Goal: Task Accomplishment & Management: Use online tool/utility

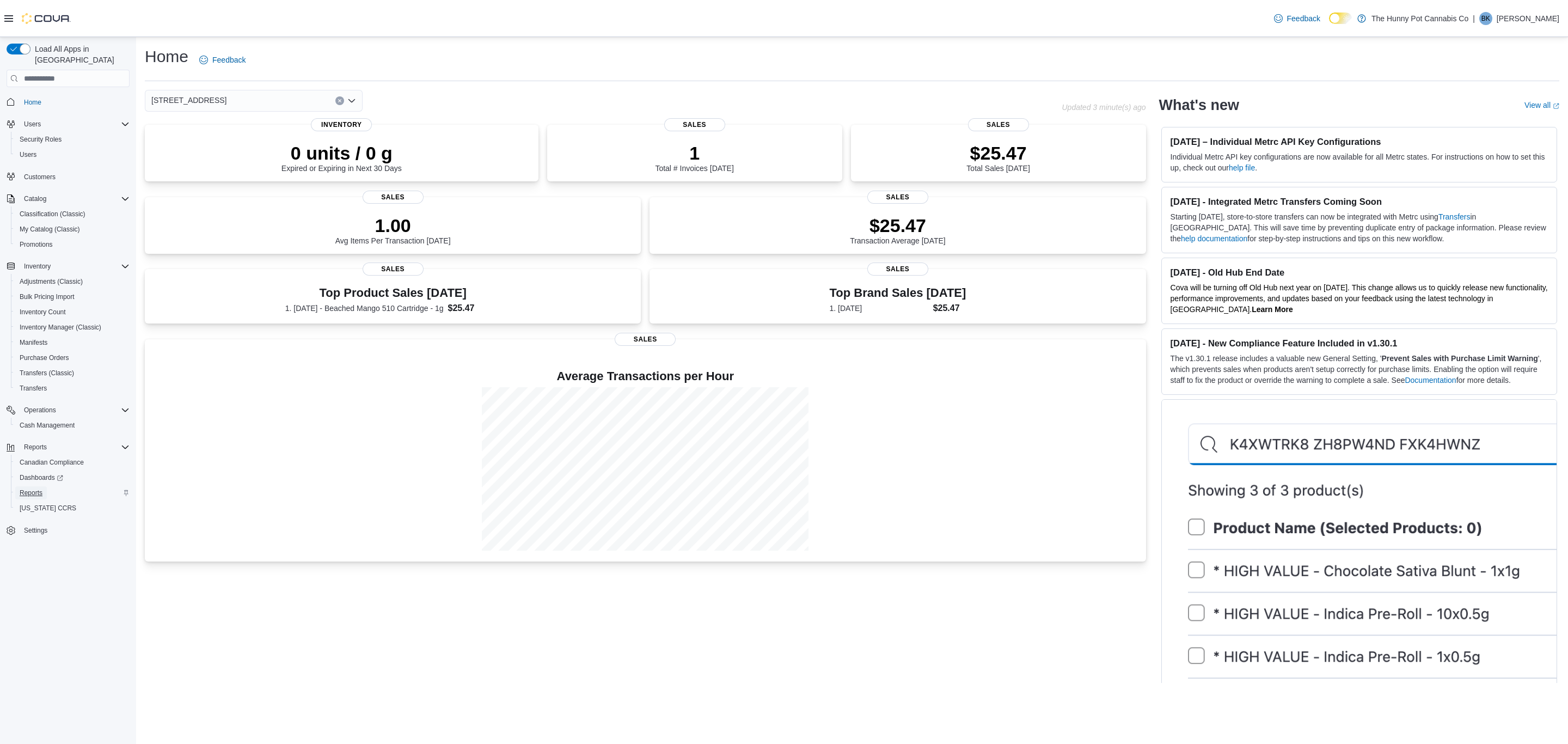
click at [27, 488] on span "Reports" at bounding box center [31, 493] width 23 height 9
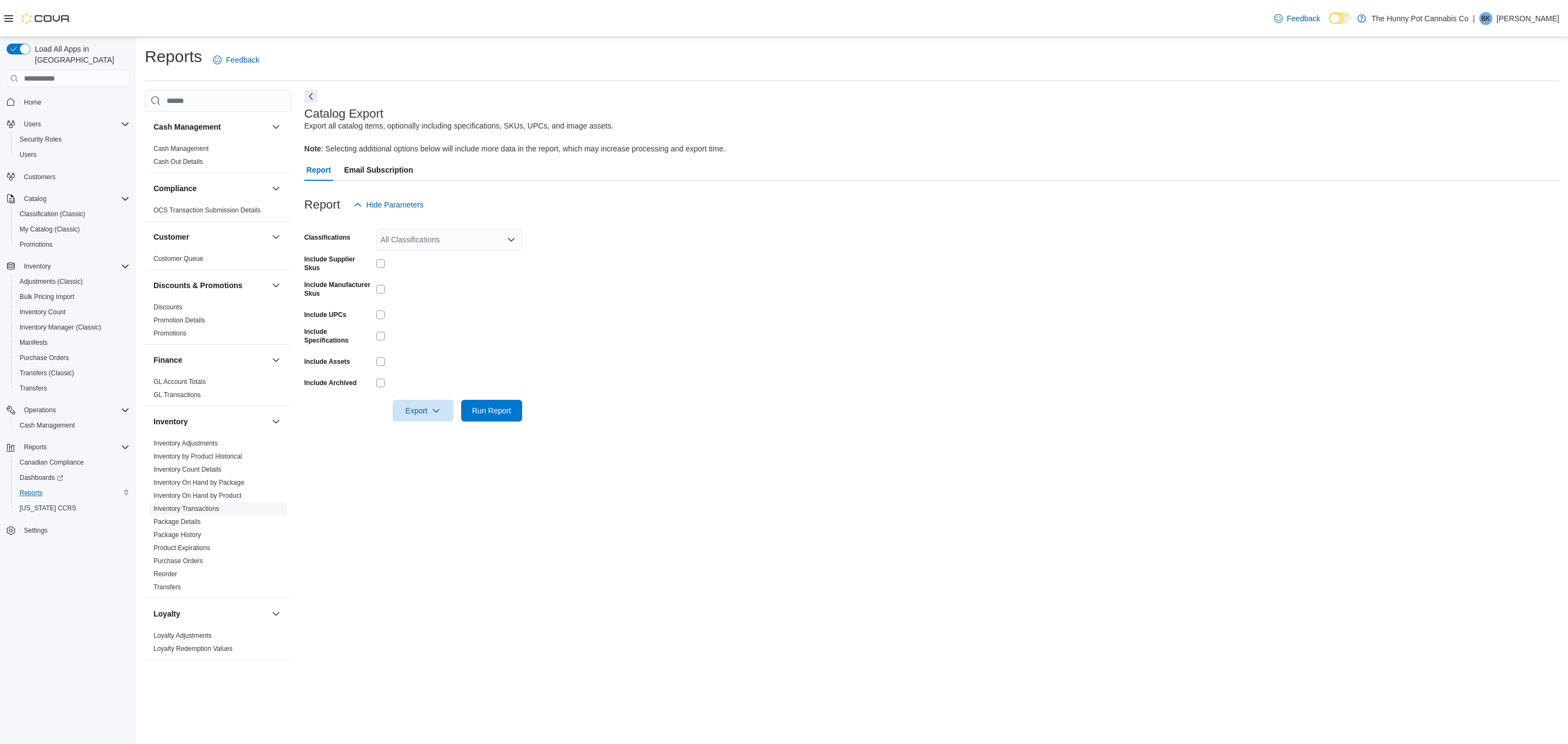
click at [188, 512] on link "Inventory Transactions" at bounding box center [186, 508] width 66 height 8
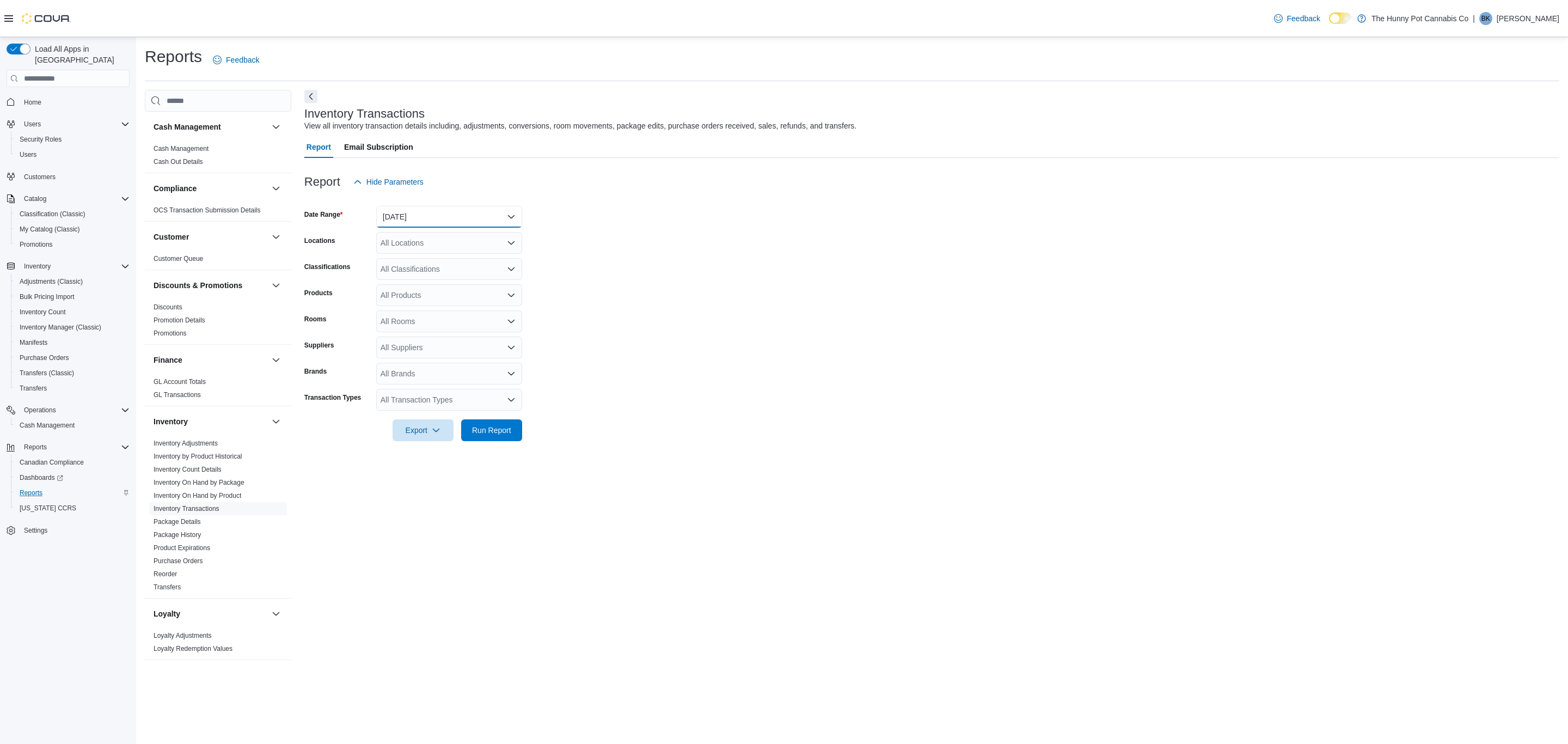
click at [432, 217] on button "Yesterday" at bounding box center [449, 217] width 146 height 22
click at [423, 309] on span "Last 7 Days" at bounding box center [456, 303] width 124 height 13
click at [430, 249] on div "All Locations" at bounding box center [449, 243] width 146 height 22
type input "****"
click at [439, 265] on span "1899 Brock Rd" at bounding box center [469, 261] width 138 height 11
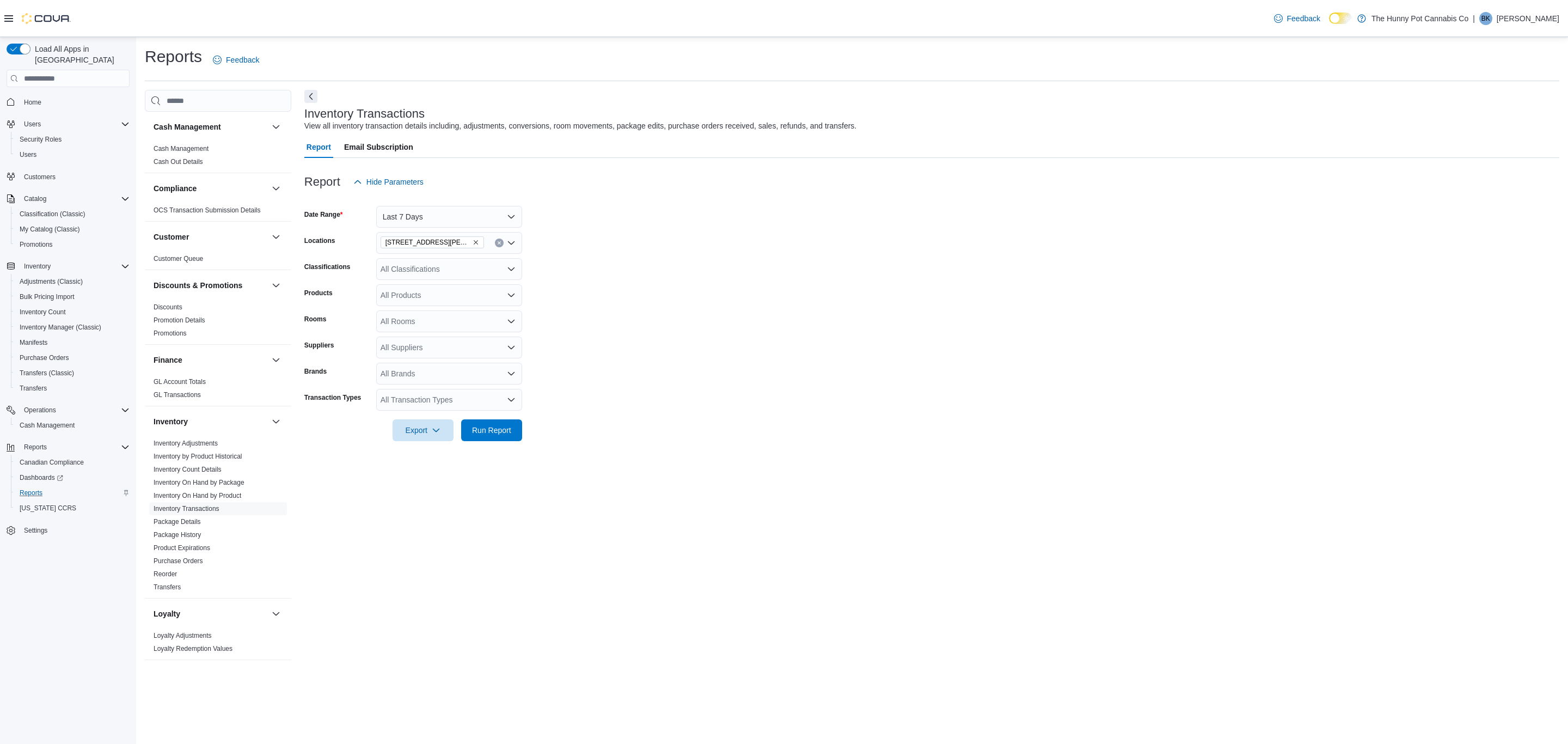
click at [603, 289] on form "Date Range Last 7 Days Locations 1899 Brock Rd Classifications All Classificati…" at bounding box center [932, 317] width 1255 height 248
click at [436, 295] on div "All Products" at bounding box center [449, 295] width 146 height 22
paste input "**********"
type input "**********"
click at [456, 315] on div "Collective Proj...- 355mL x 10:10" at bounding box center [449, 314] width 133 height 11
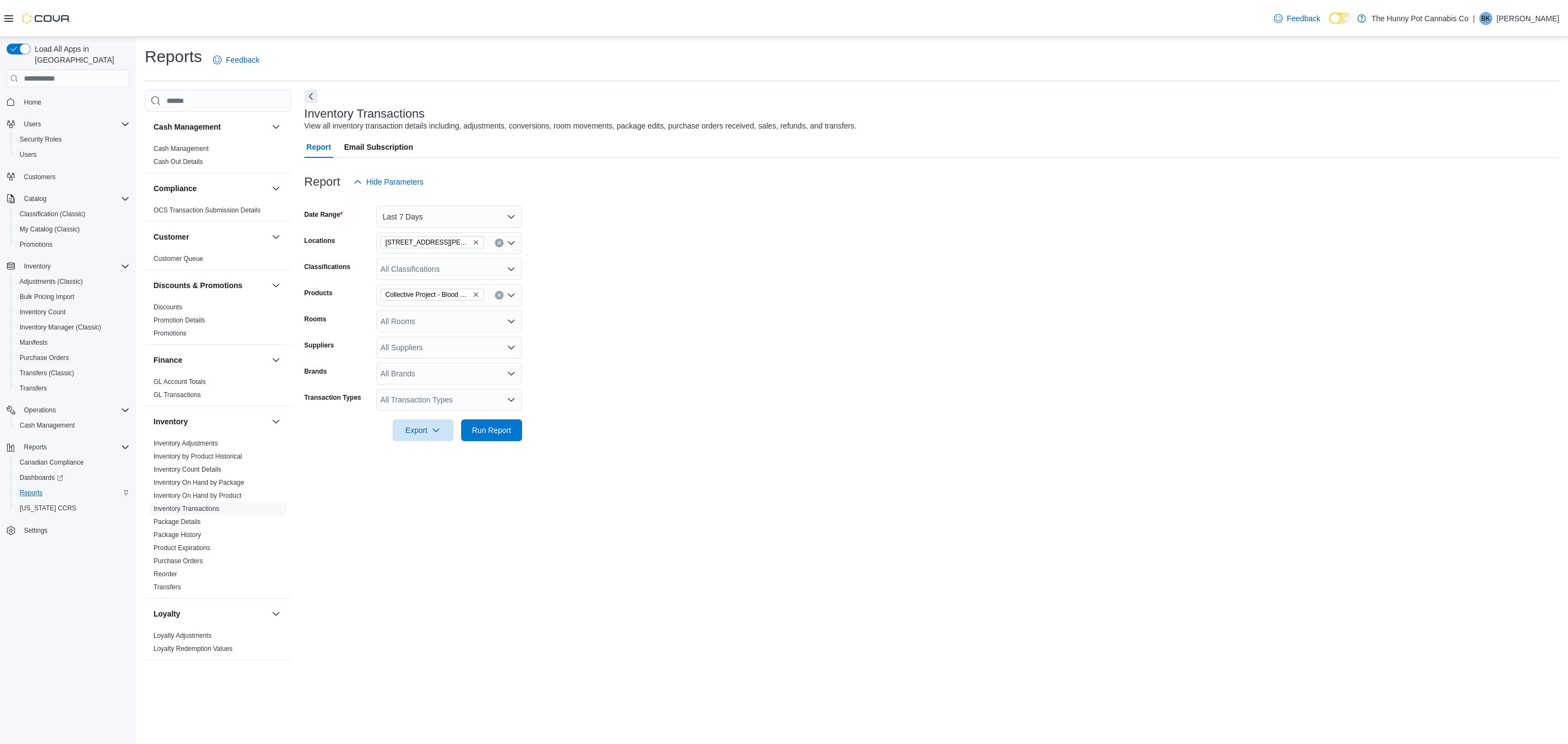
click at [622, 391] on form "Date Range Last 7 Days Locations 1899 Brock Rd Classifications All Classificati…" at bounding box center [932, 317] width 1255 height 248
click at [494, 429] on span "Run Report" at bounding box center [491, 430] width 39 height 11
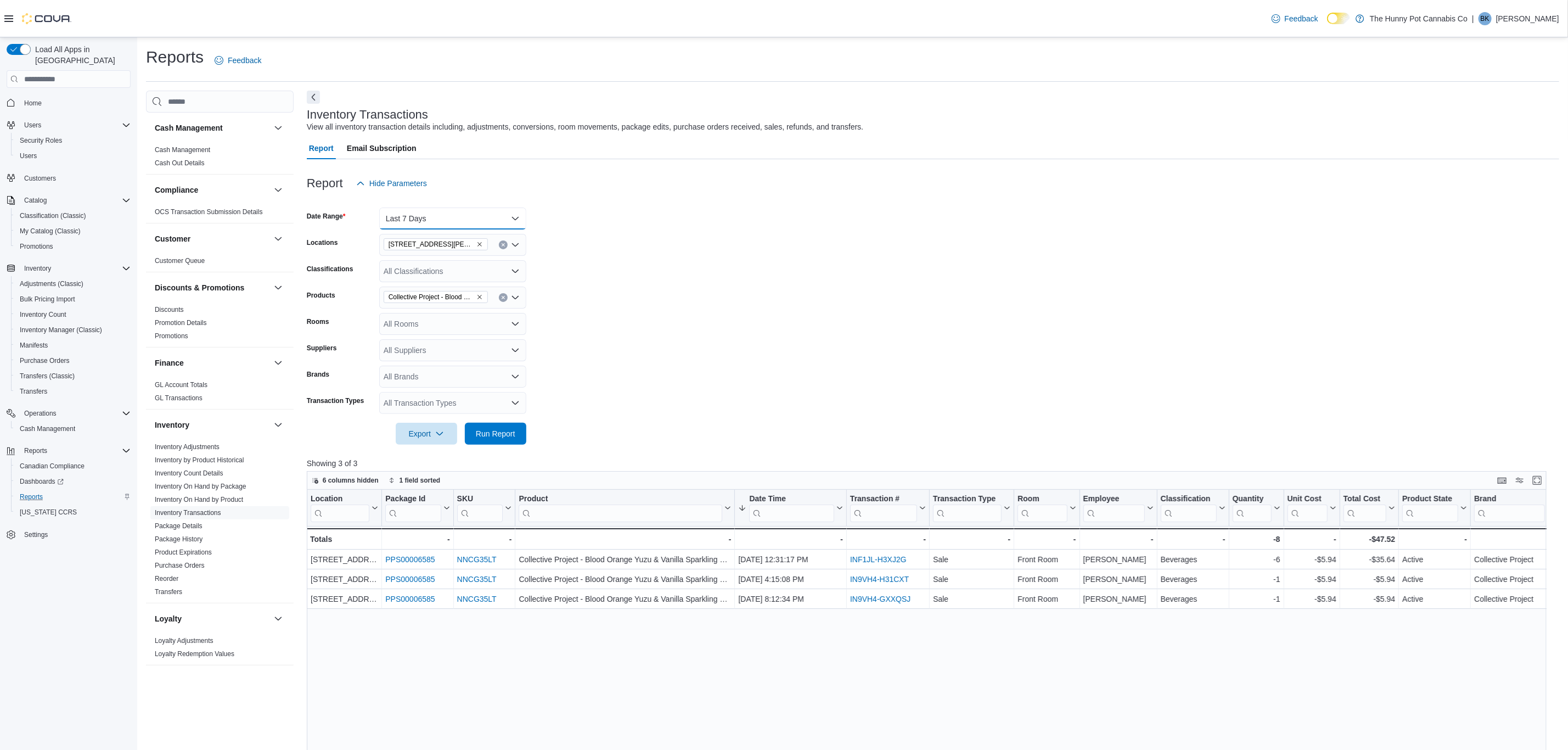
click at [443, 224] on button "Last 7 Days" at bounding box center [453, 218] width 147 height 22
click at [439, 346] on span "Last 14 Days" at bounding box center [460, 350] width 125 height 13
click at [491, 430] on span "Run Report" at bounding box center [495, 433] width 39 height 11
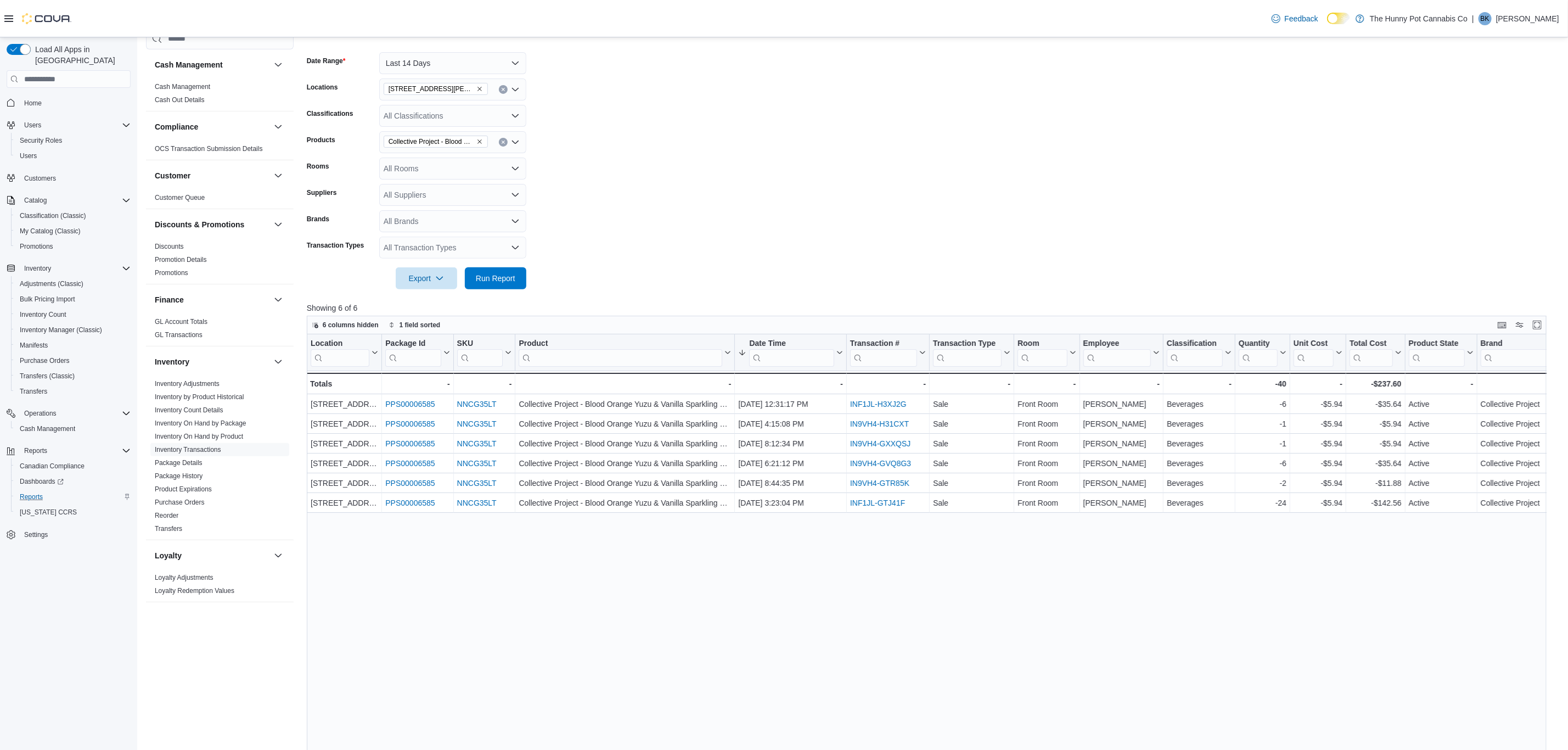
scroll to position [164, 0]
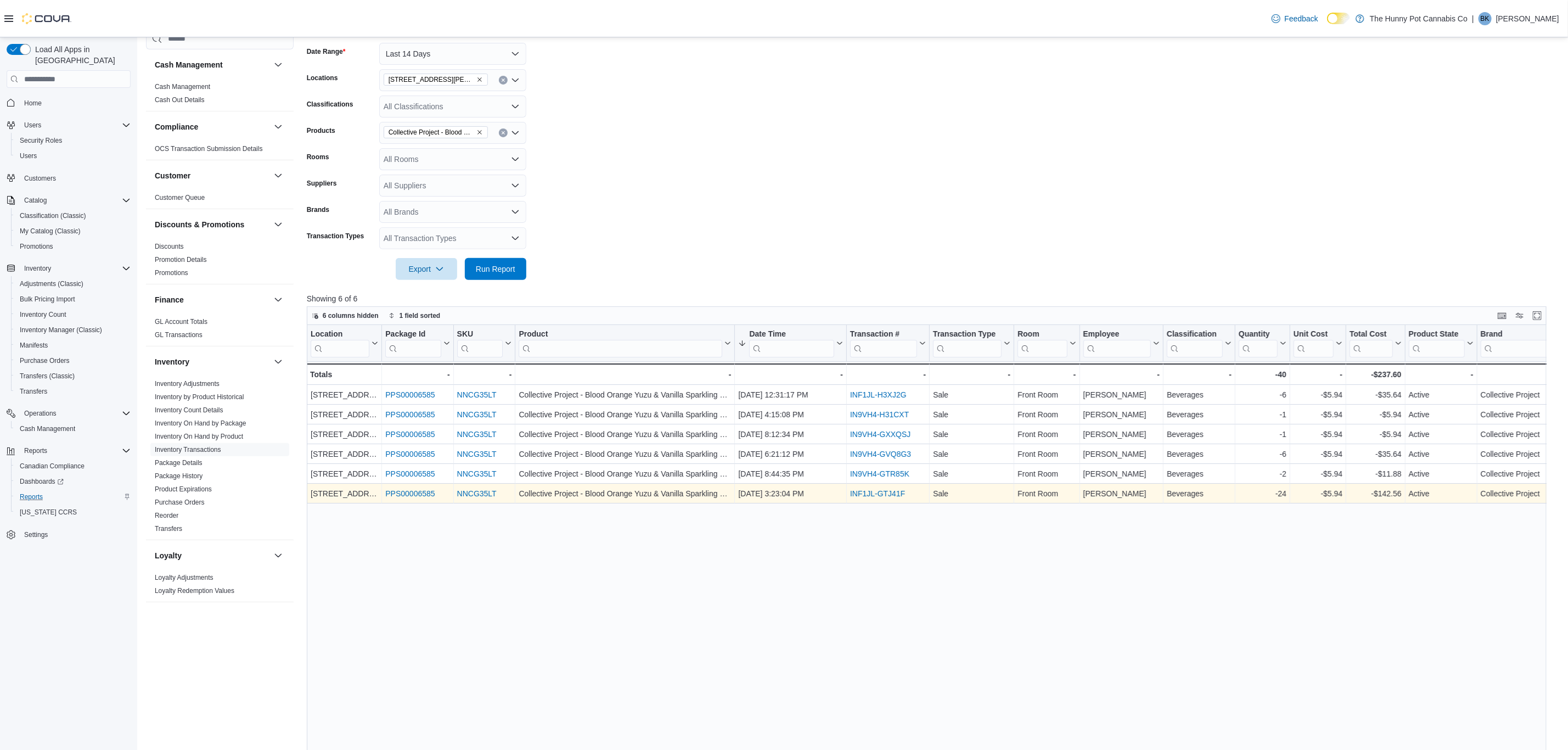
click at [888, 497] on link "INF1JL-GTJ41F" at bounding box center [877, 493] width 55 height 9
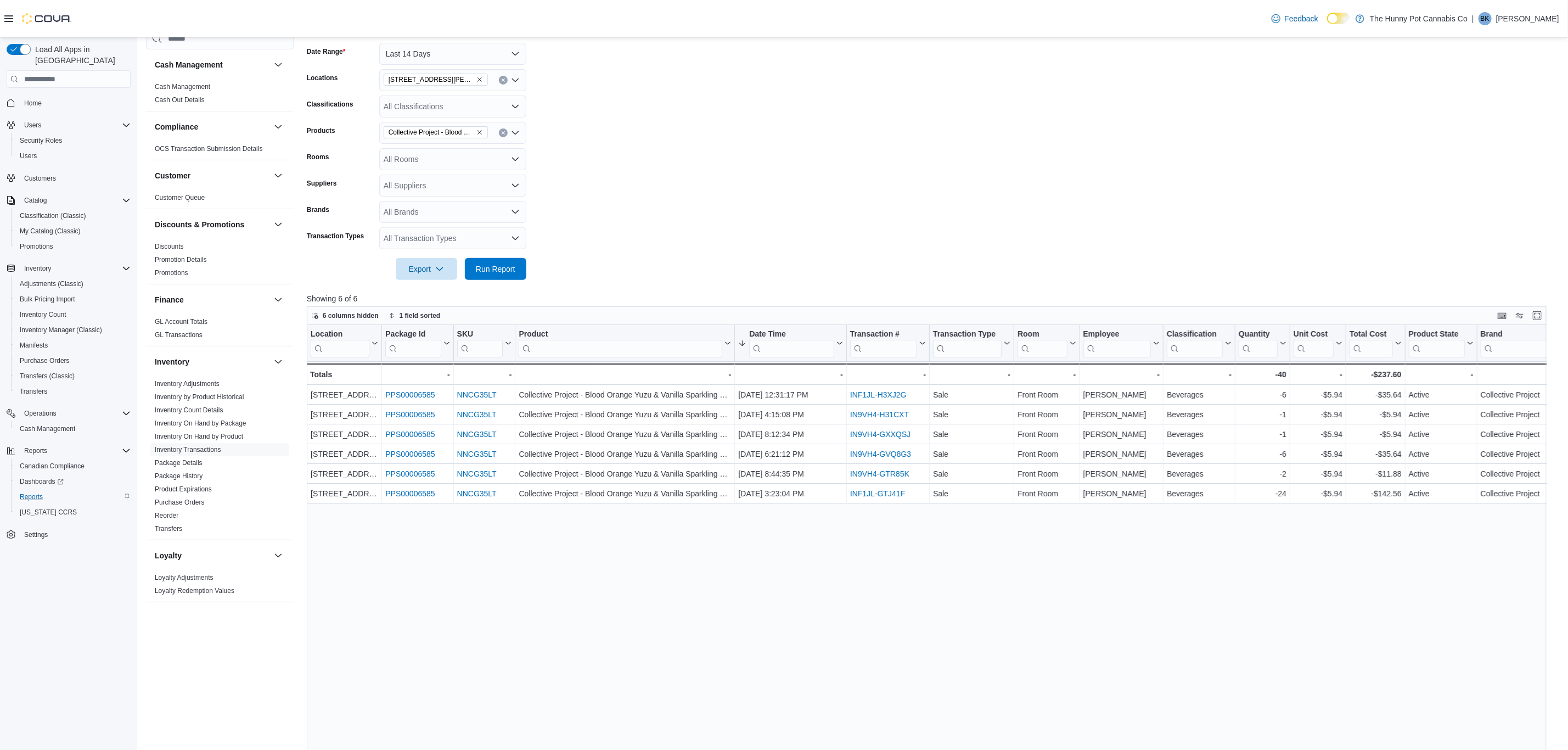
click at [676, 211] on form "Date Range Last 14 Days Locations 1899 Brock Rd Classifications All Classificat…" at bounding box center [933, 155] width 1253 height 250
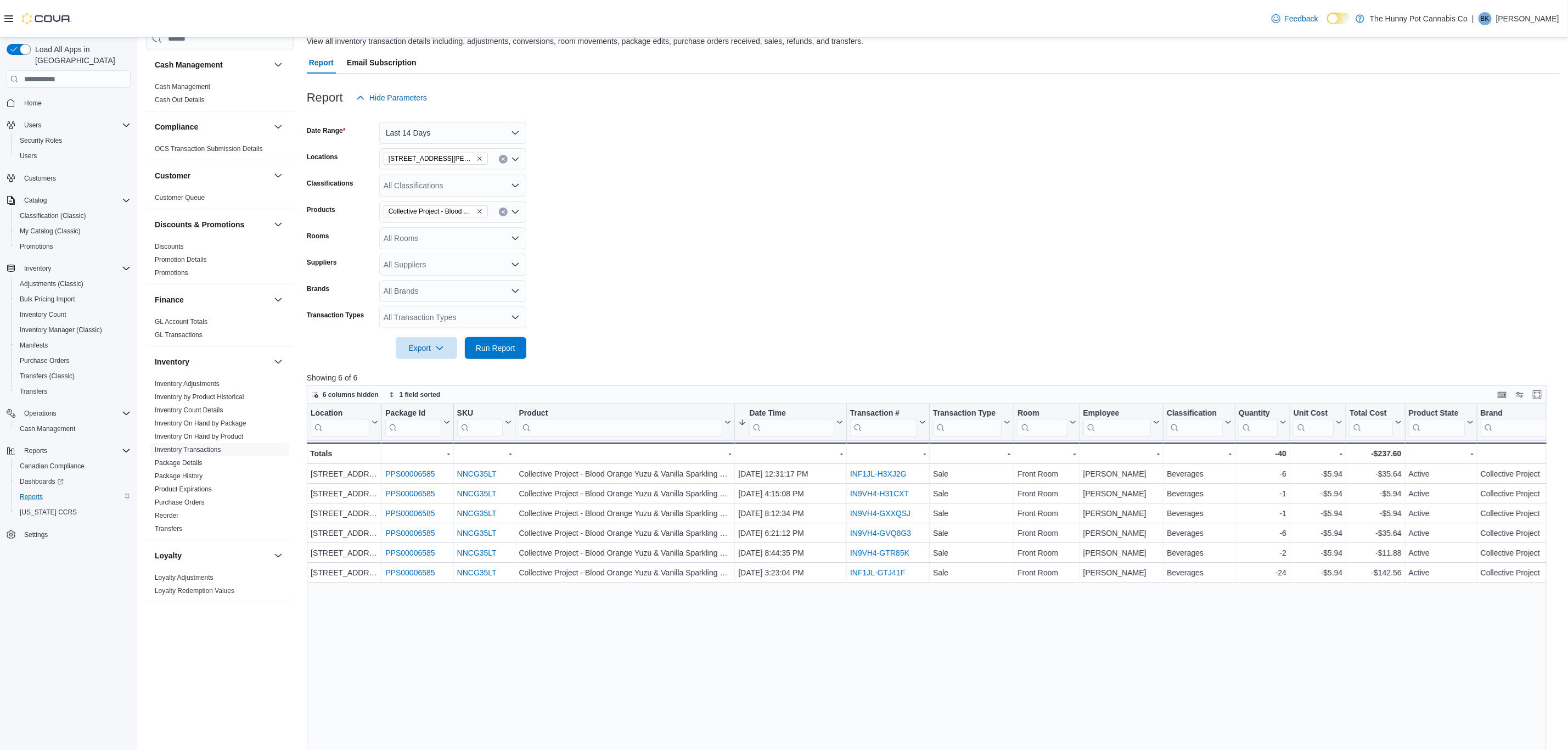
scroll to position [82, 0]
click at [455, 142] on button "Last 14 Days" at bounding box center [453, 136] width 147 height 22
click at [433, 294] on span "Last 21 Days" at bounding box center [460, 290] width 125 height 13
click at [488, 356] on span "Run Report" at bounding box center [495, 351] width 39 height 11
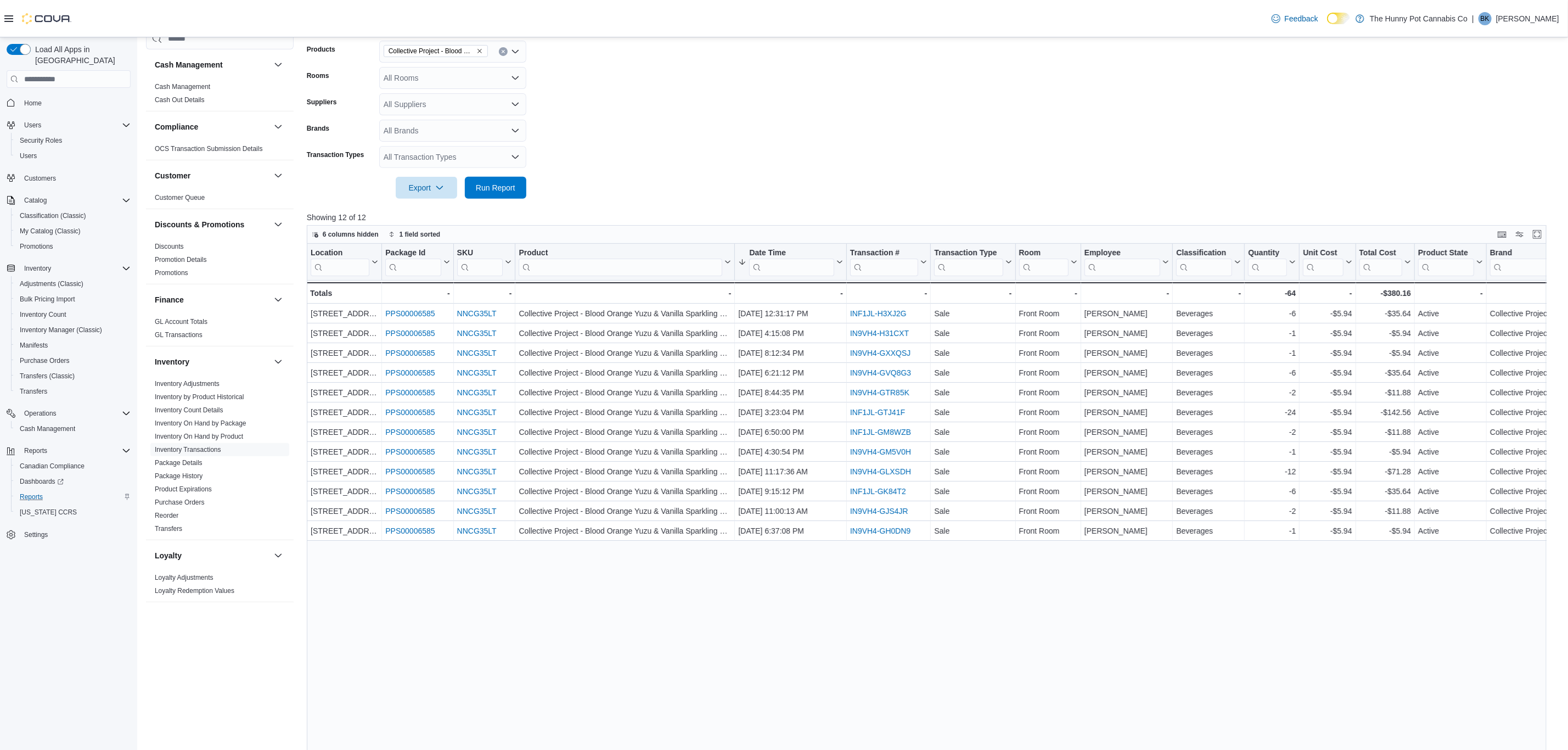
scroll to position [247, 0]
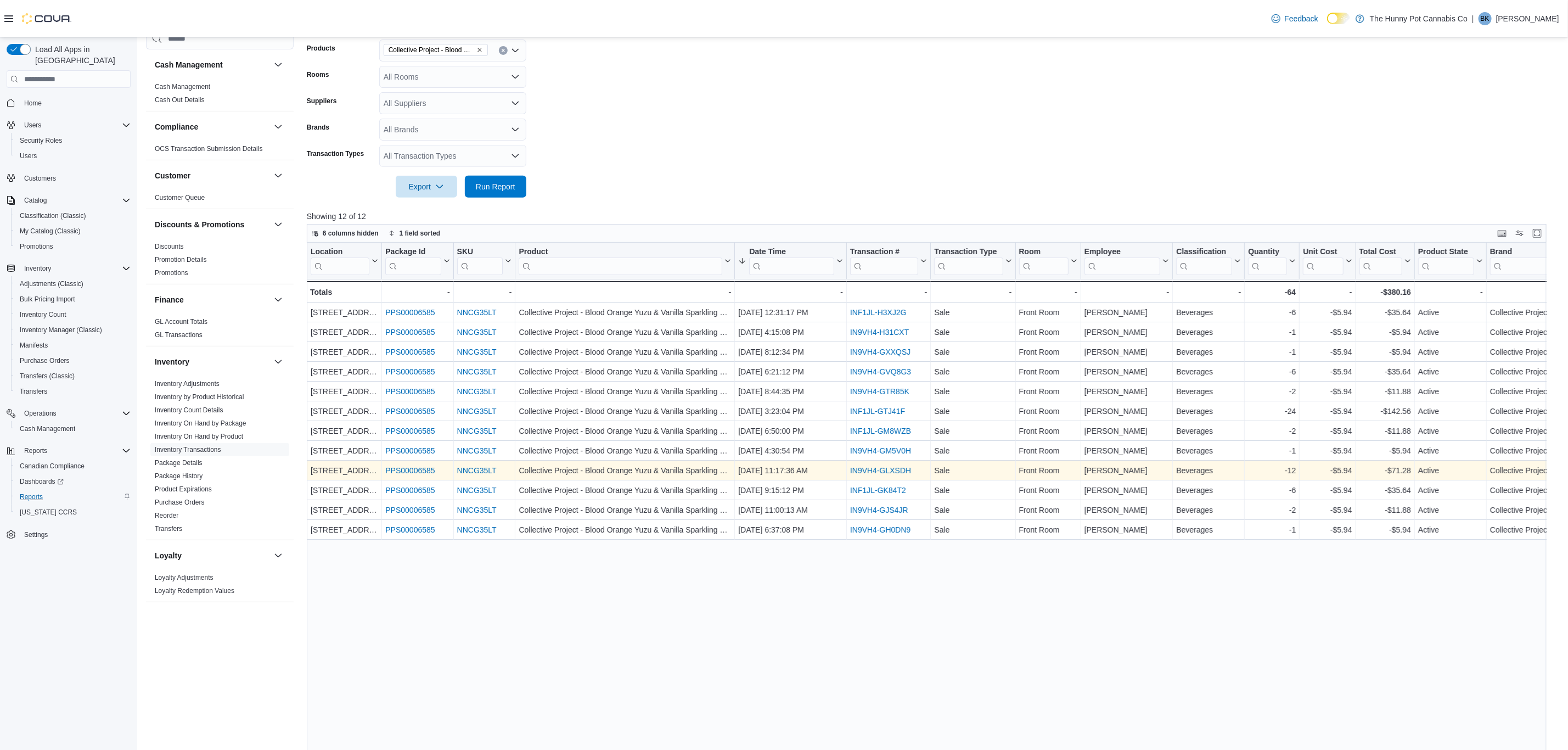
click at [902, 471] on link "IN9VH4-GLXSDH" at bounding box center [880, 470] width 61 height 9
